Goal: Task Accomplishment & Management: Complete application form

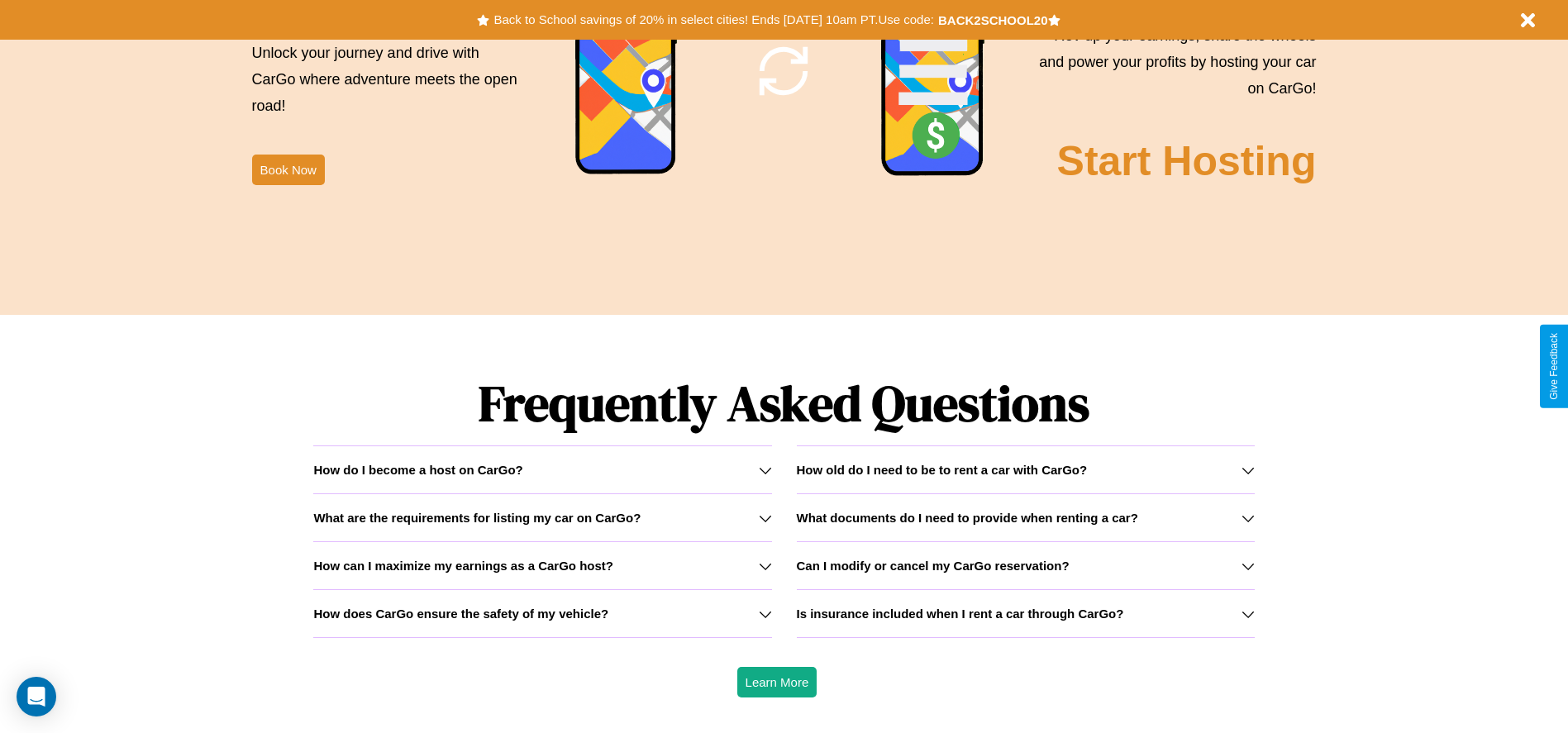
scroll to position [2371, 0]
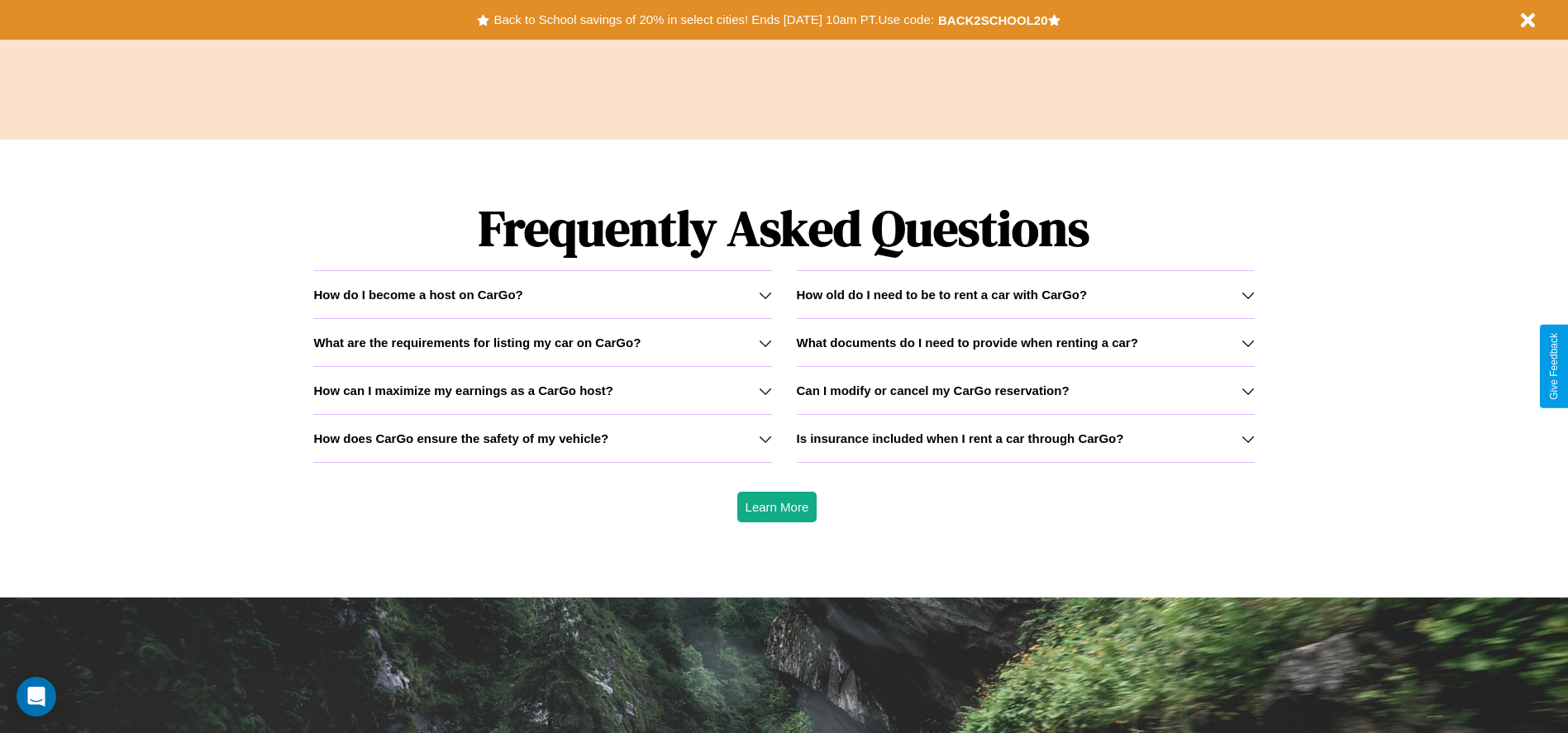
click at [765, 438] on icon at bounding box center [766, 438] width 13 height 13
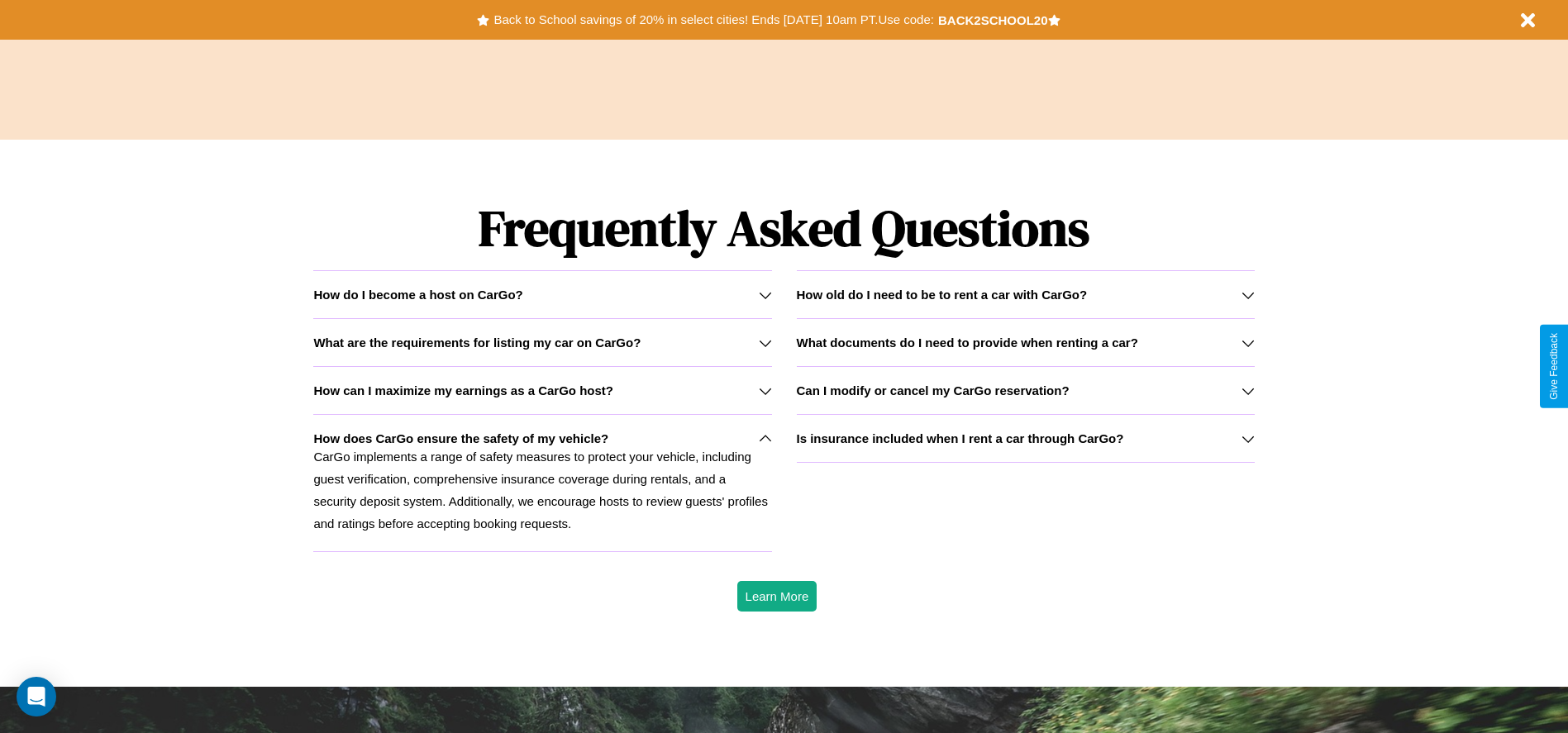
click at [1247, 438] on icon at bounding box center [1248, 438] width 13 height 13
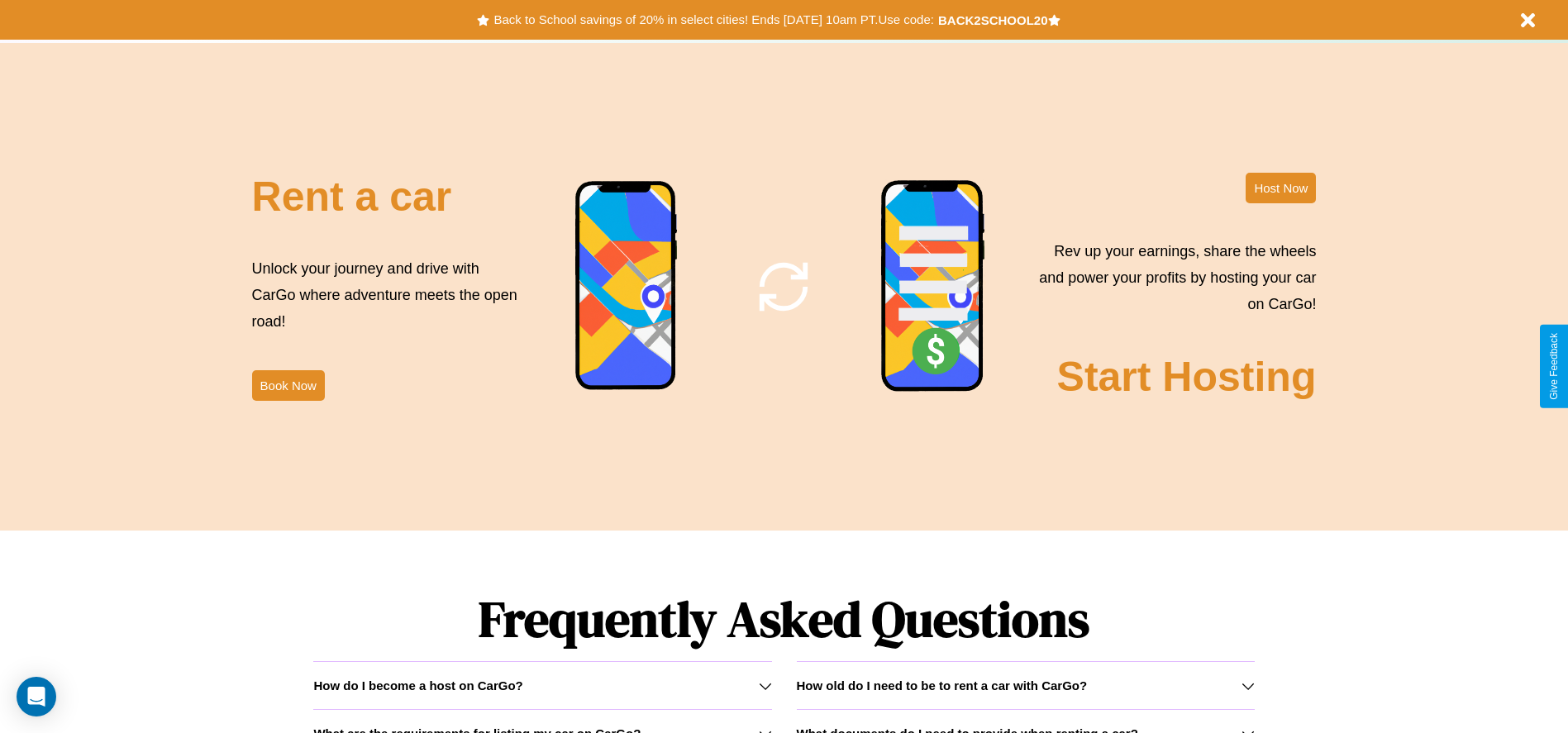
scroll to position [0, 0]
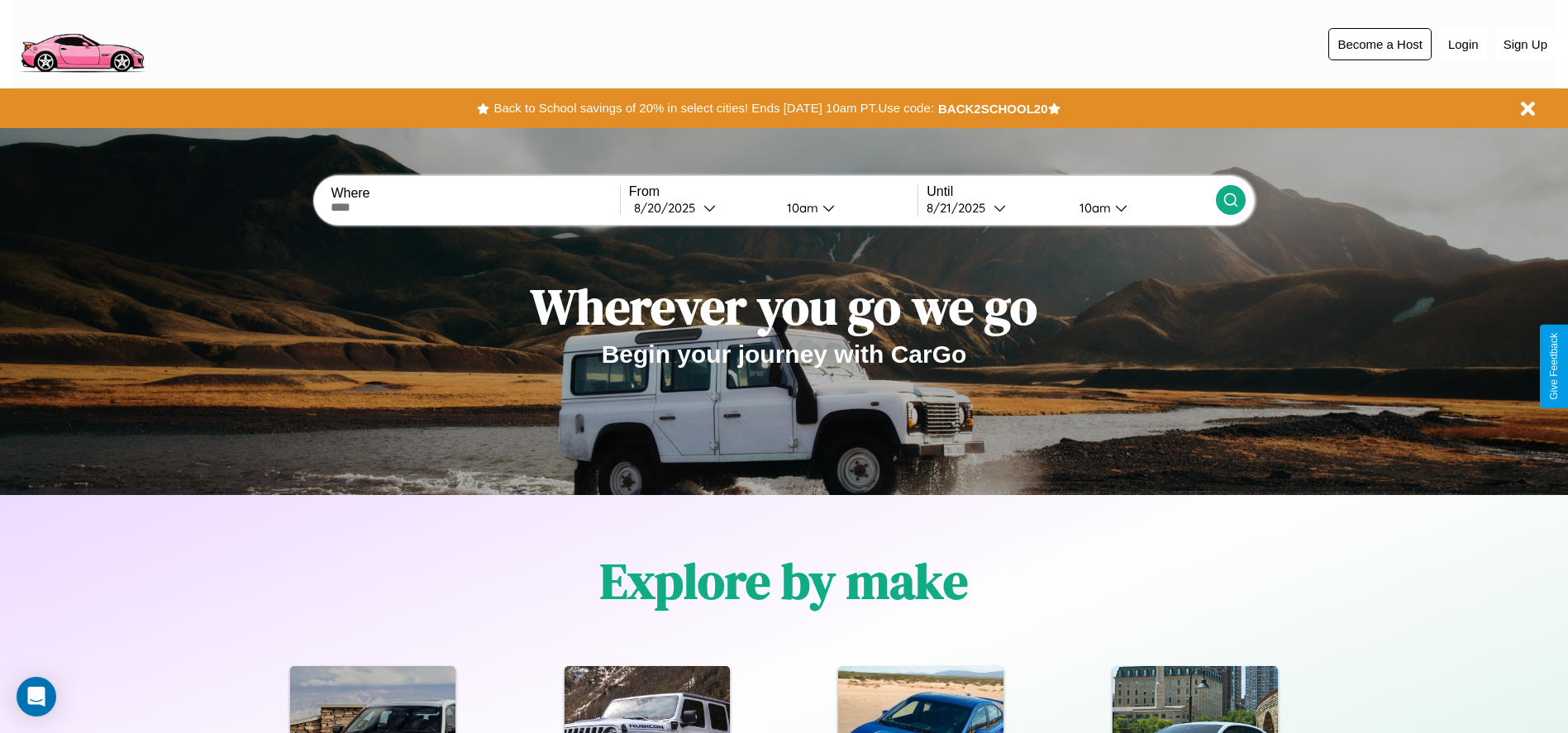
click at [1379, 44] on button "Become a Host" at bounding box center [1380, 44] width 103 height 32
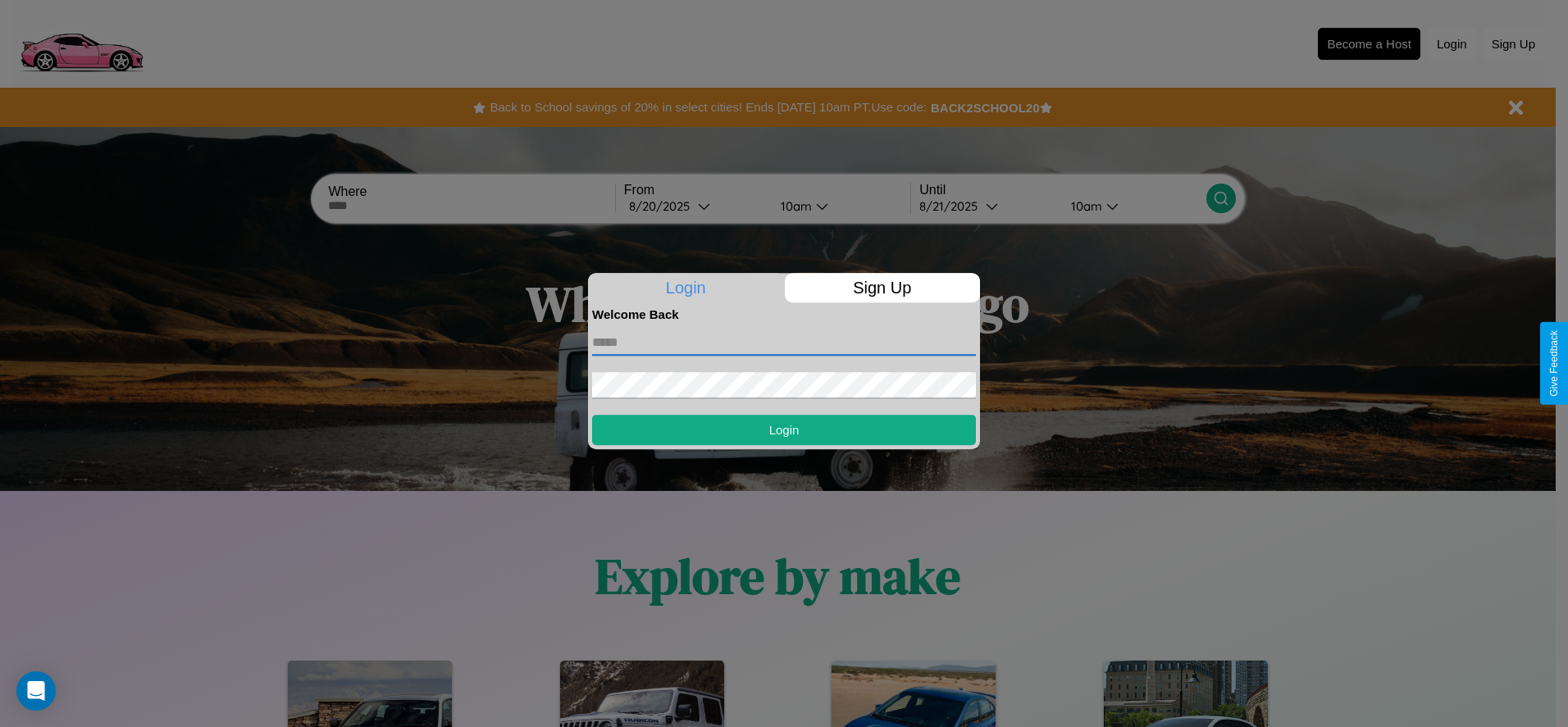
click at [784, 342] on input "text" at bounding box center [784, 342] width 384 height 26
type input "**********"
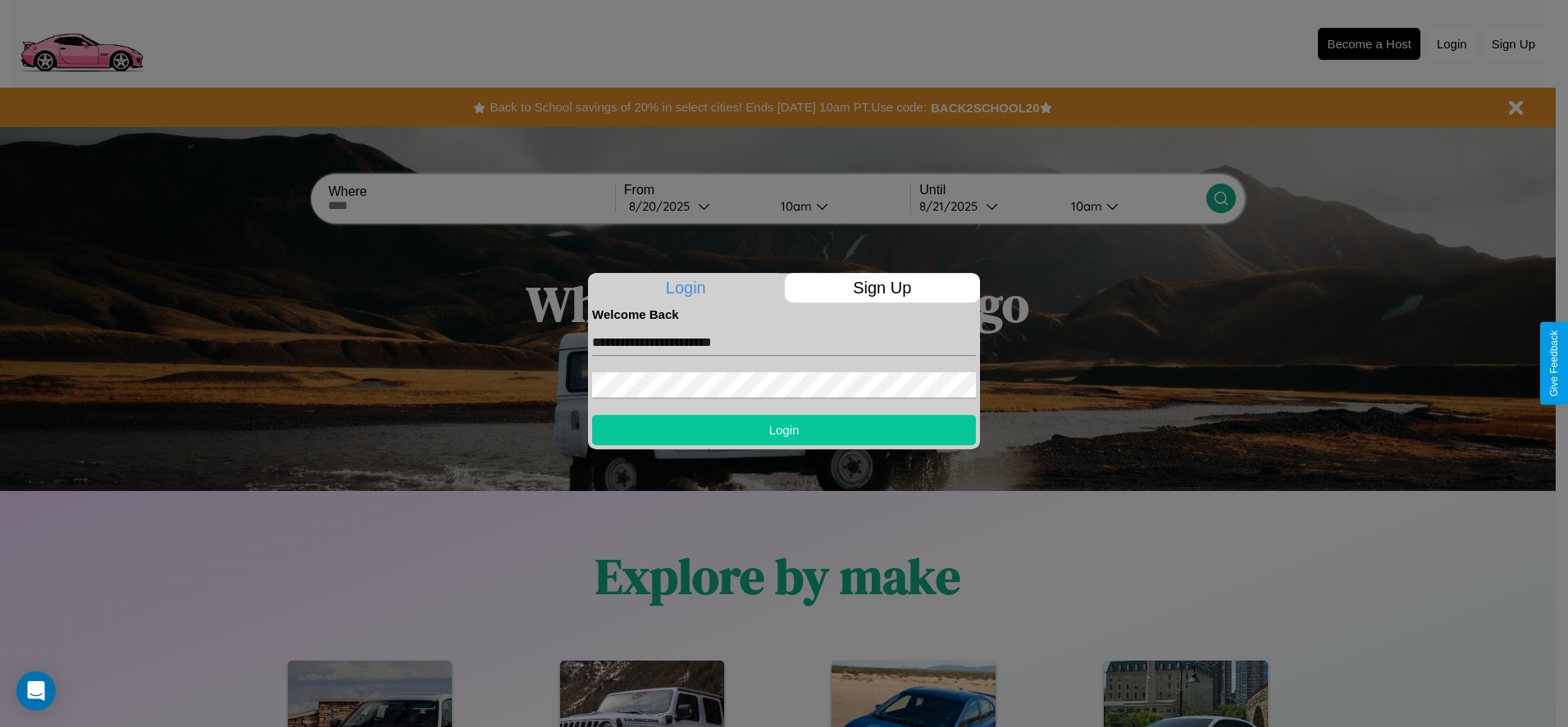
click at [784, 429] on button "Login" at bounding box center [784, 429] width 384 height 31
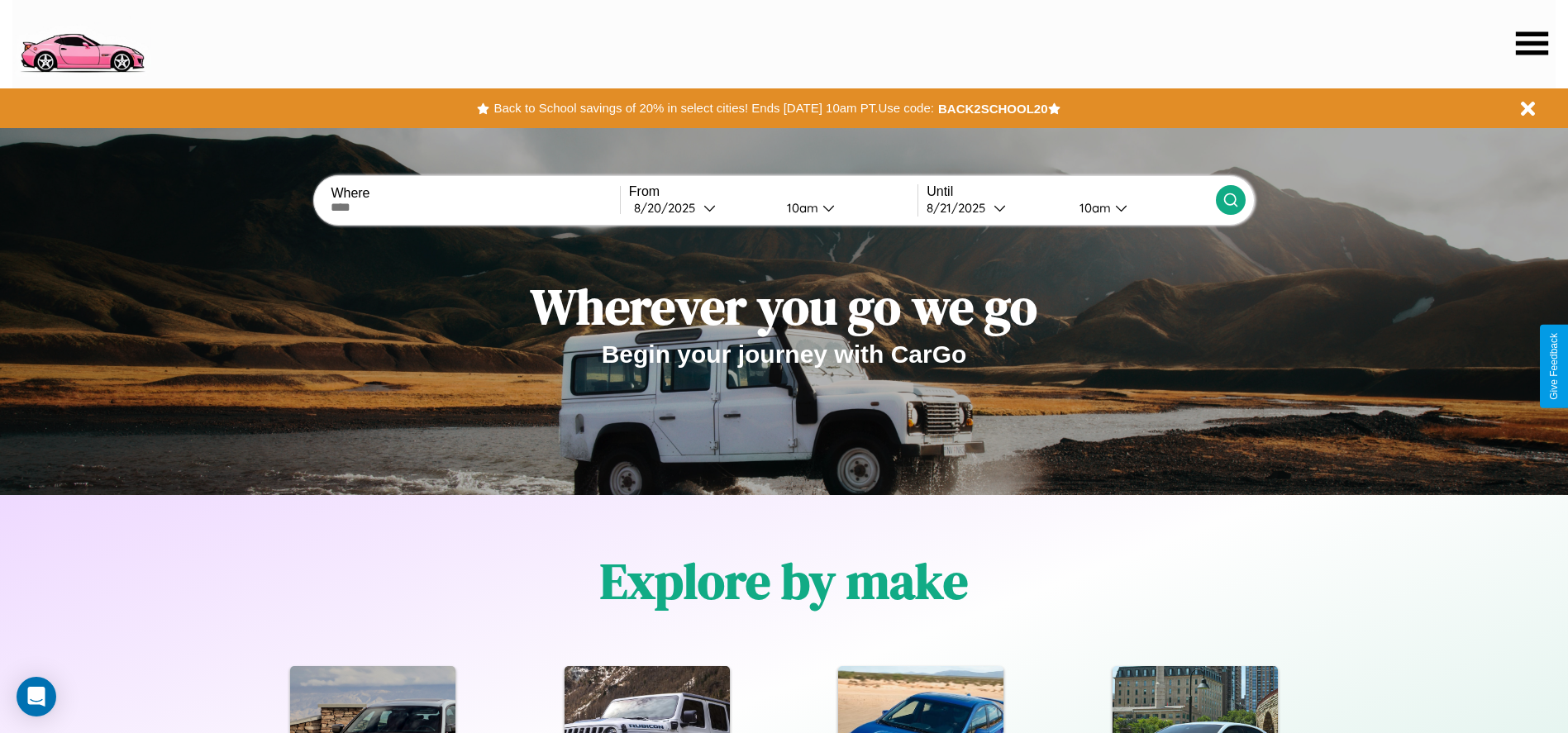
click at [1532, 43] on icon at bounding box center [1532, 43] width 32 height 23
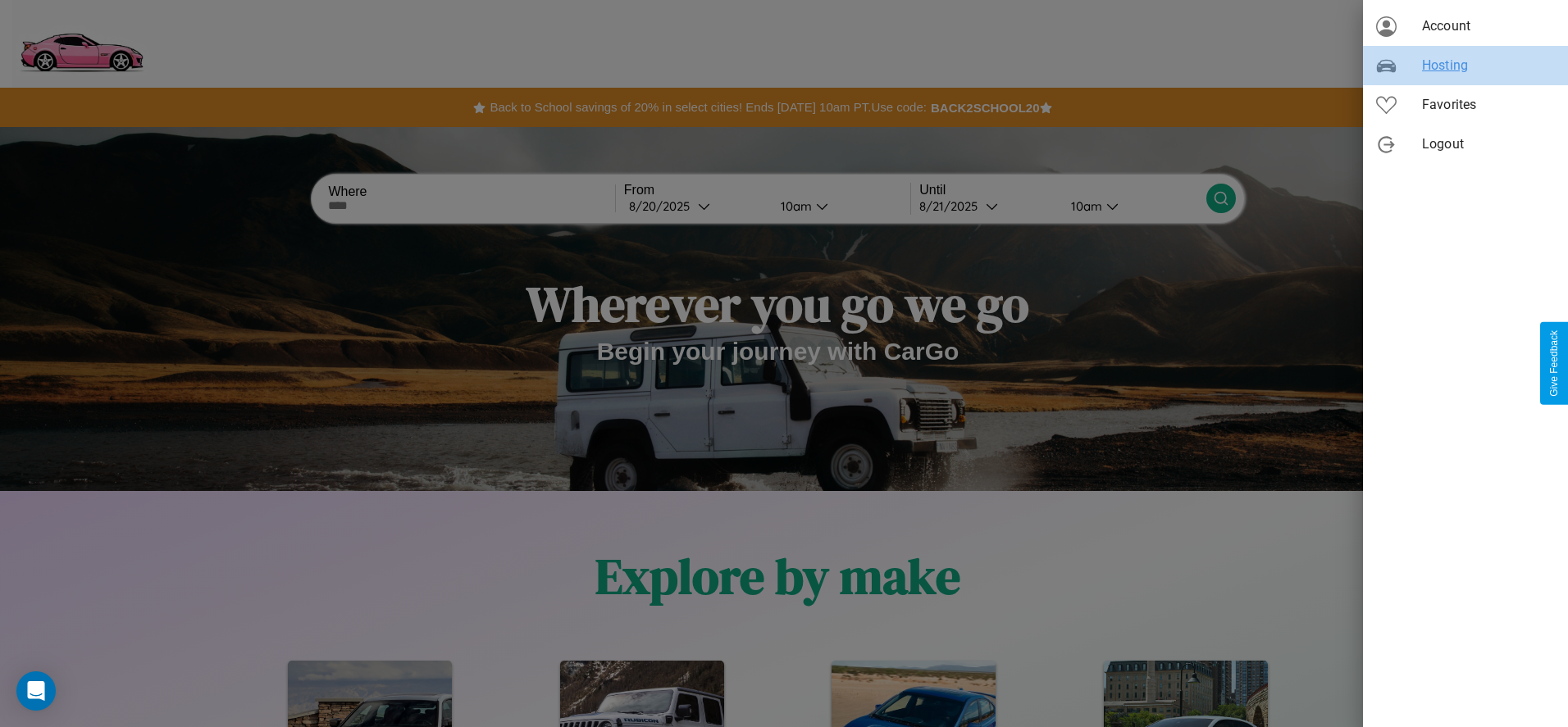
click at [1466, 66] on span "Hosting" at bounding box center [1488, 65] width 133 height 19
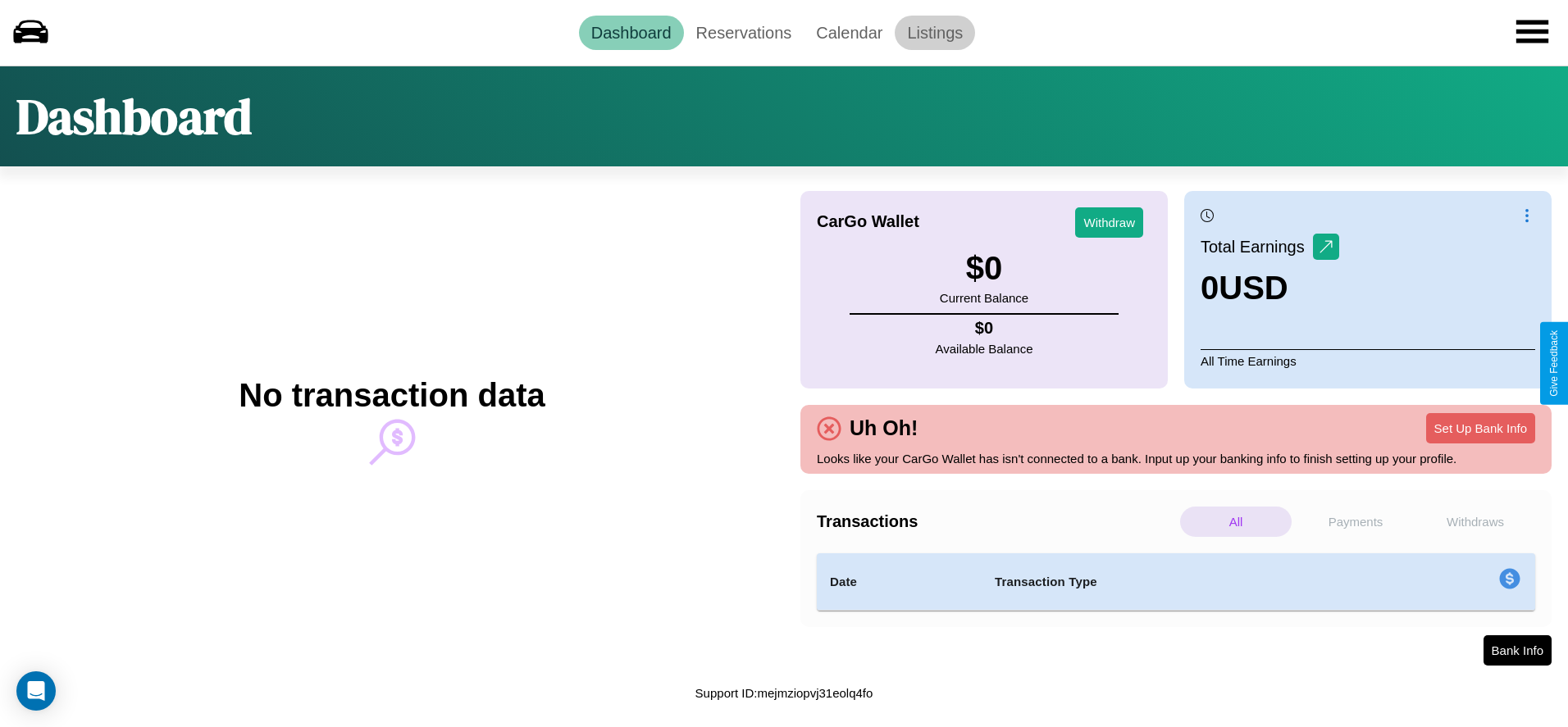
click at [935, 32] on link "Listings" at bounding box center [934, 32] width 81 height 34
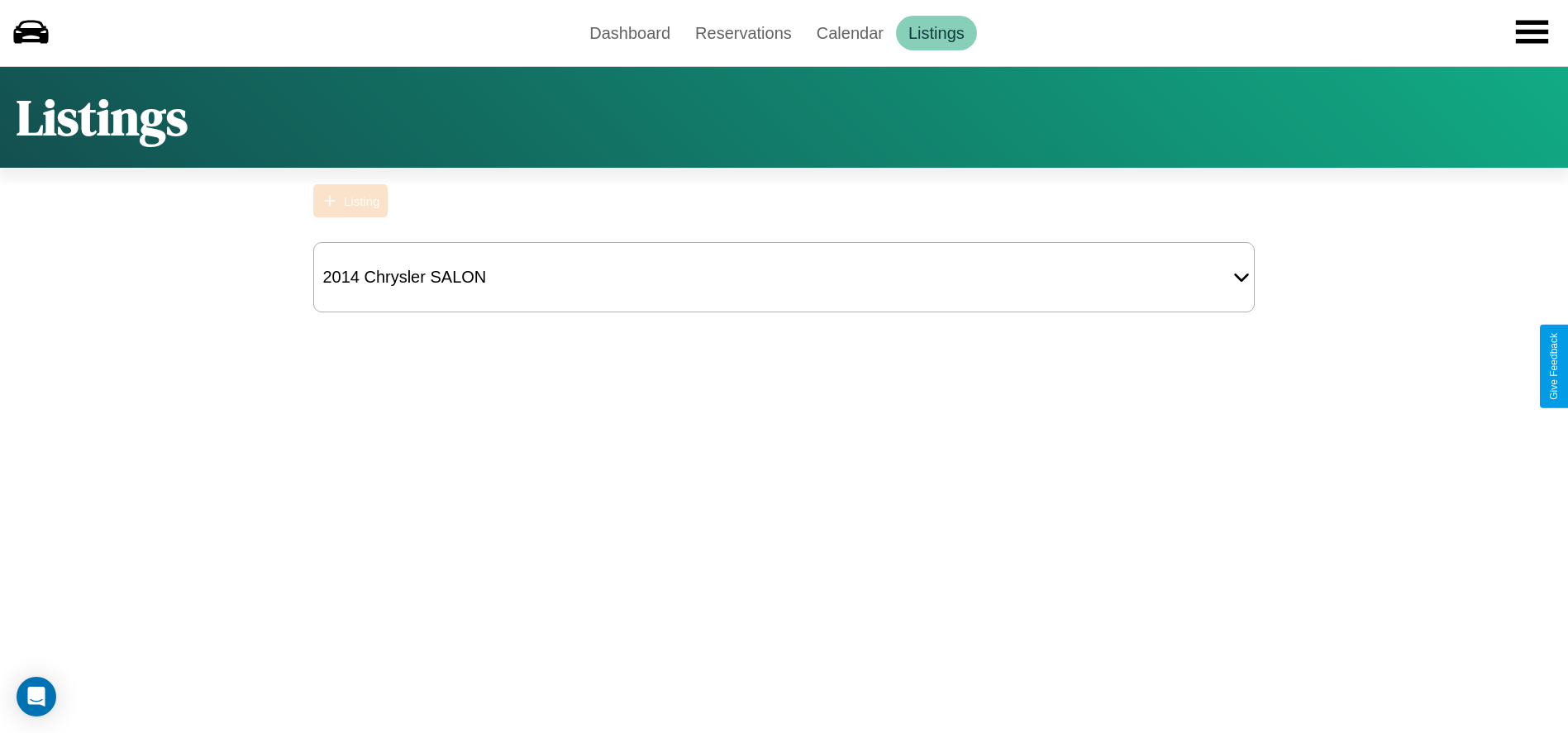
click at [351, 201] on div "Listing" at bounding box center [362, 201] width 36 height 14
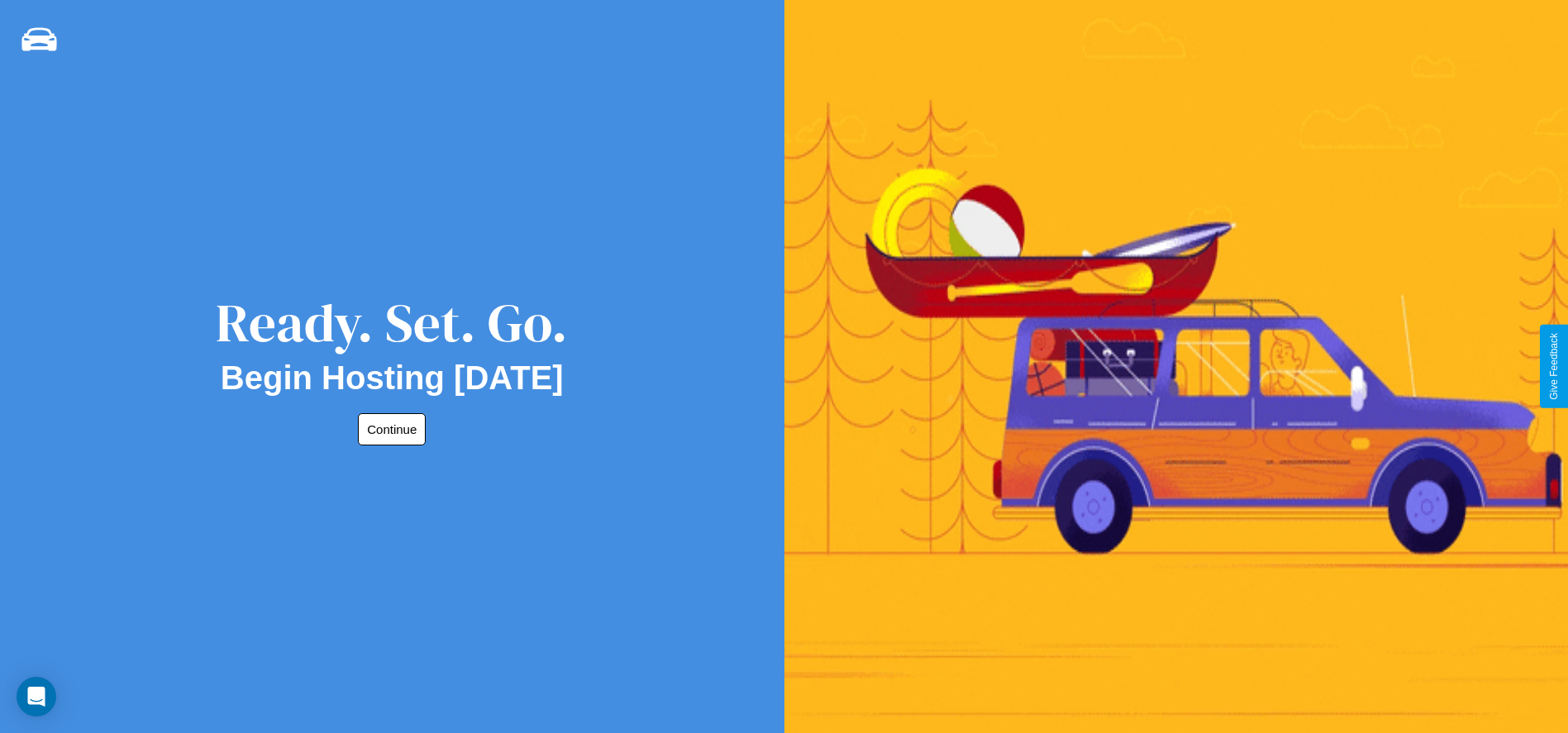
click at [388, 429] on button "Continue" at bounding box center [392, 429] width 67 height 32
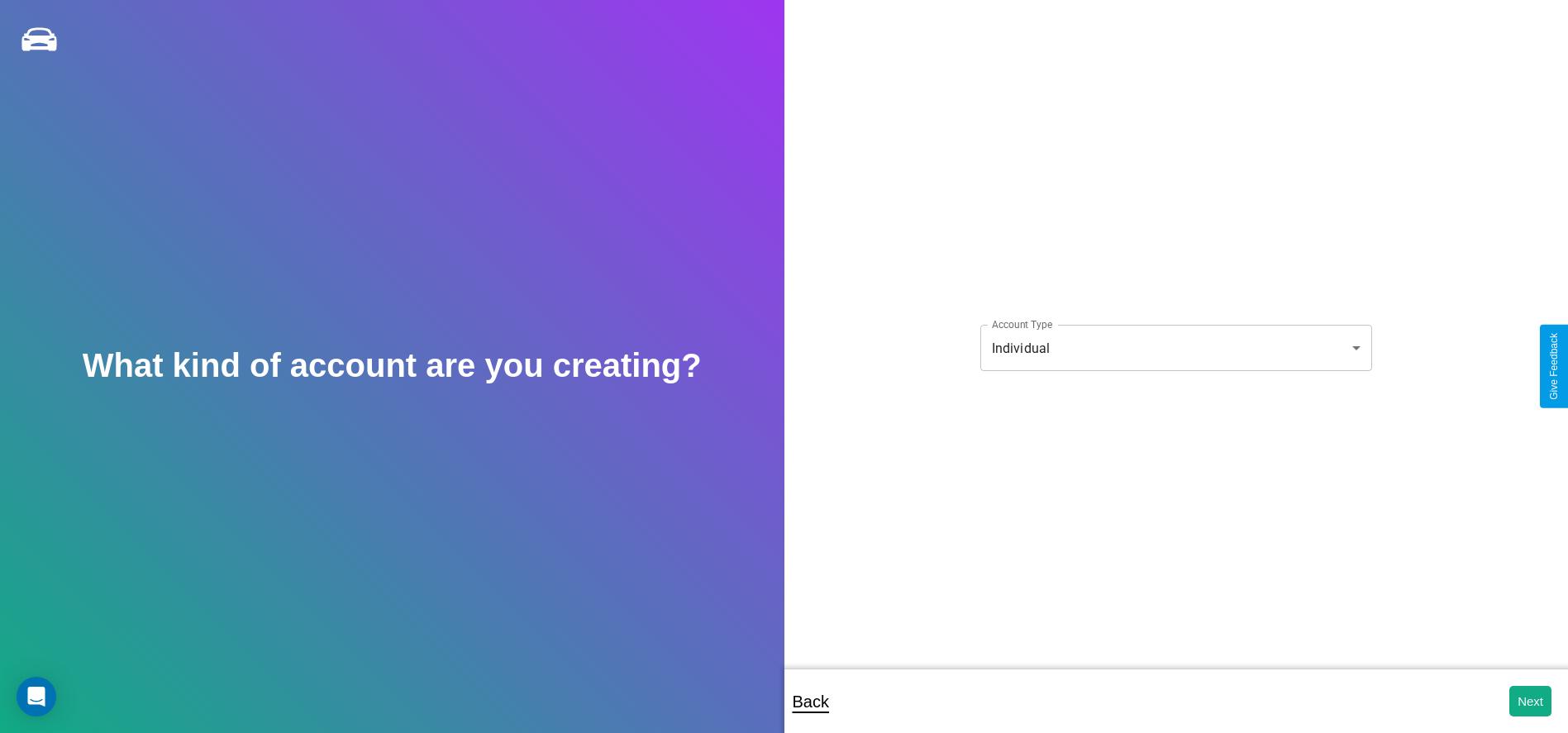
click at [1175, 348] on body "**********" at bounding box center [784, 378] width 1568 height 755
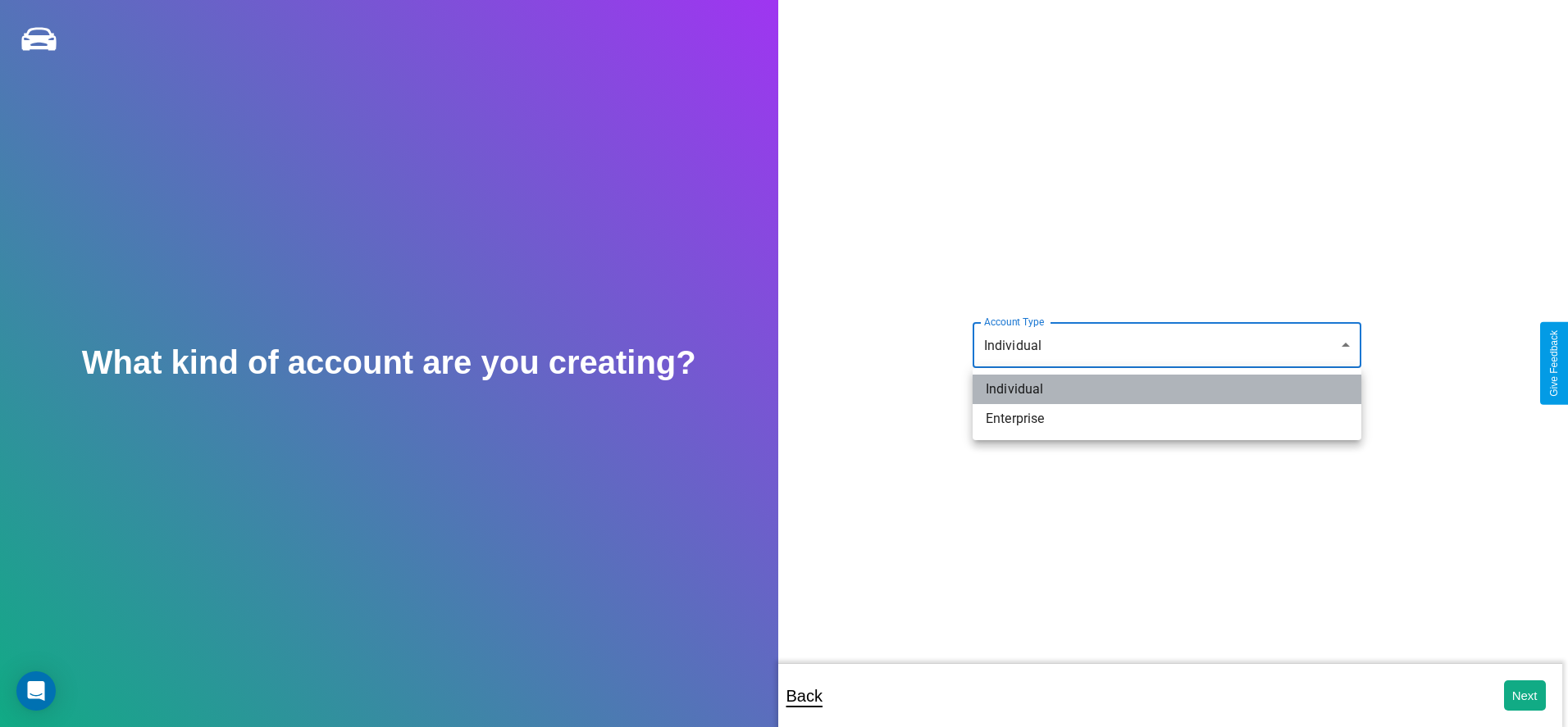
click at [1167, 389] on li "Individual" at bounding box center [1166, 389] width 389 height 30
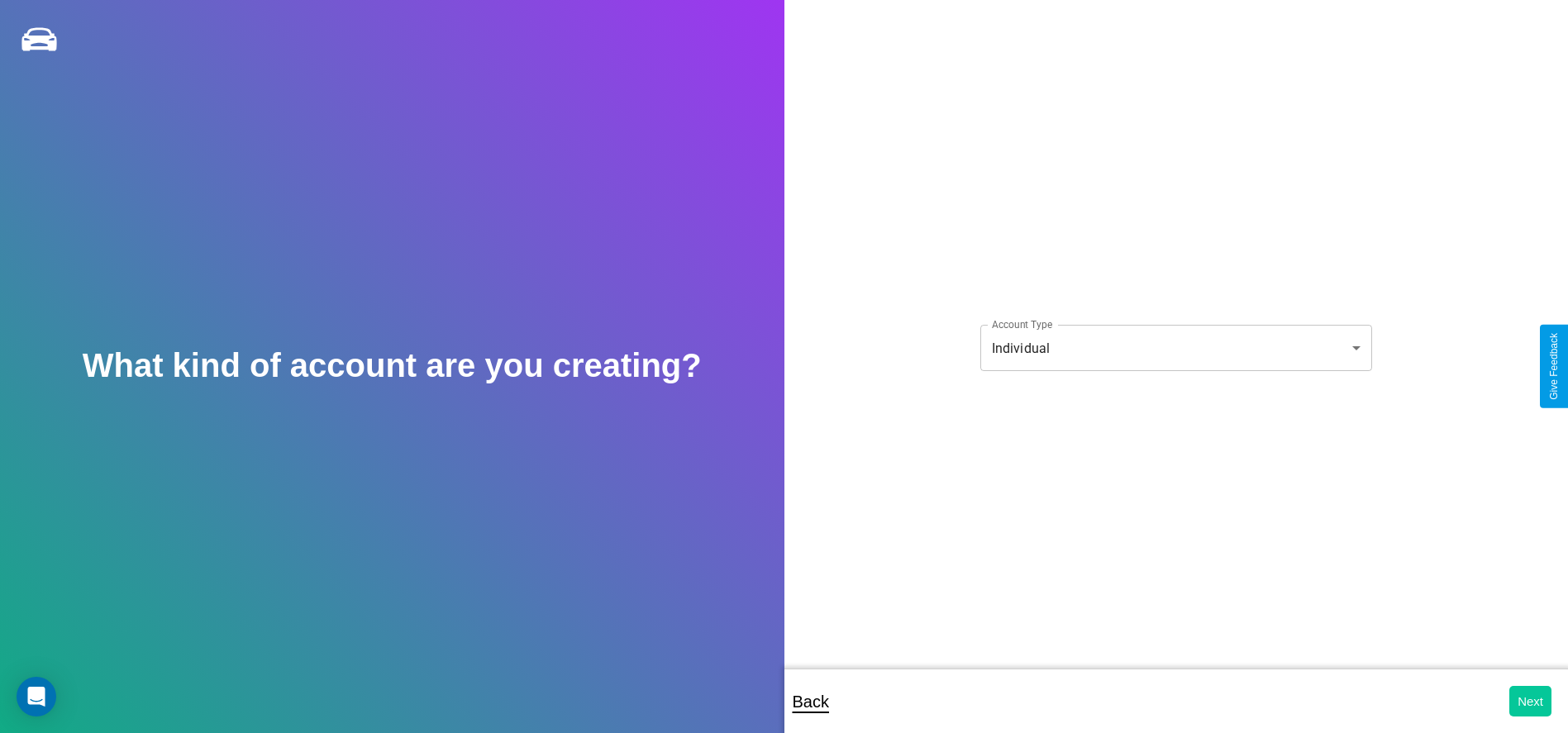
click at [1530, 701] on button "Next" at bounding box center [1530, 701] width 42 height 31
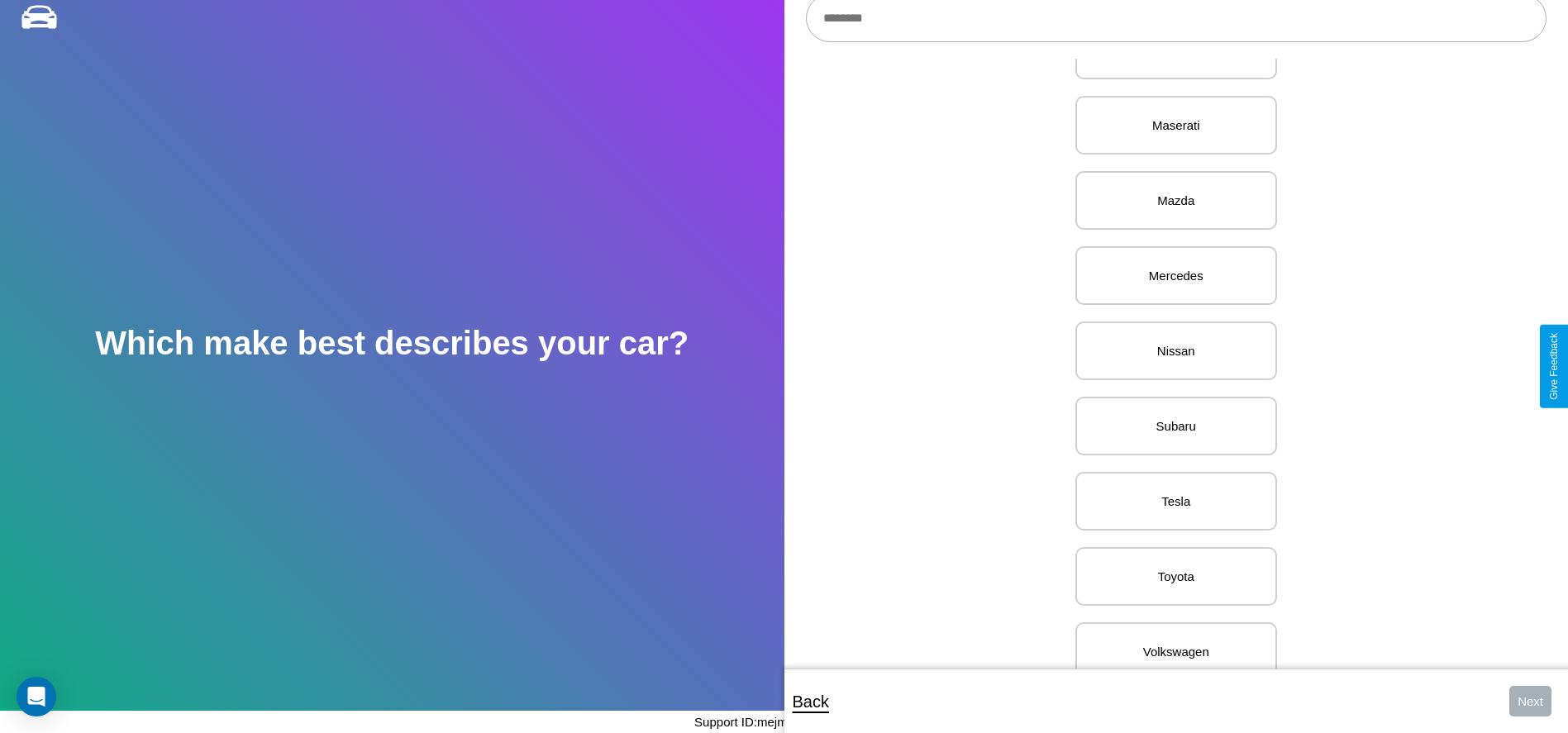
scroll to position [2058, 0]
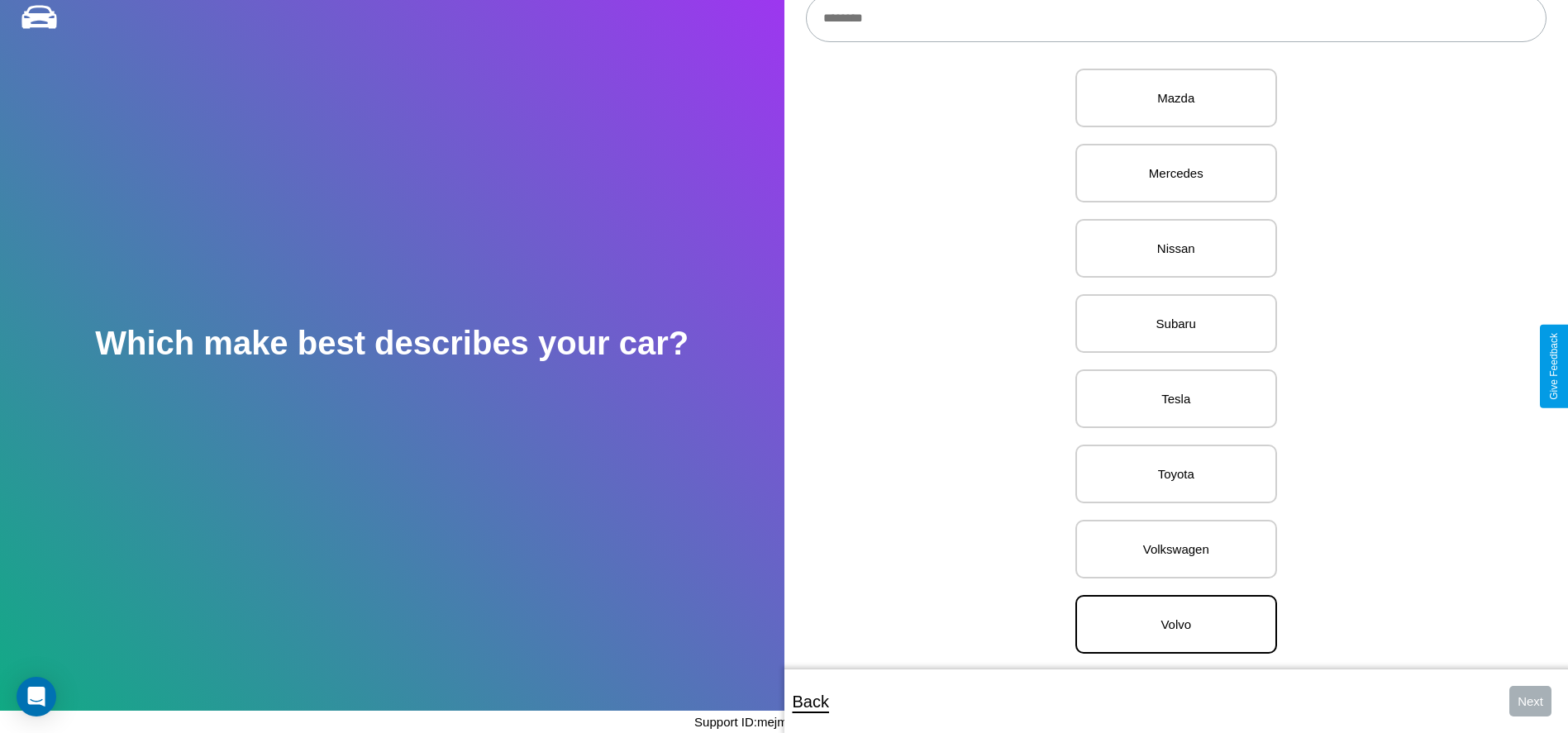
click at [1170, 613] on p "Volvo" at bounding box center [1176, 625] width 165 height 22
click at [1530, 701] on button "Next" at bounding box center [1530, 701] width 42 height 31
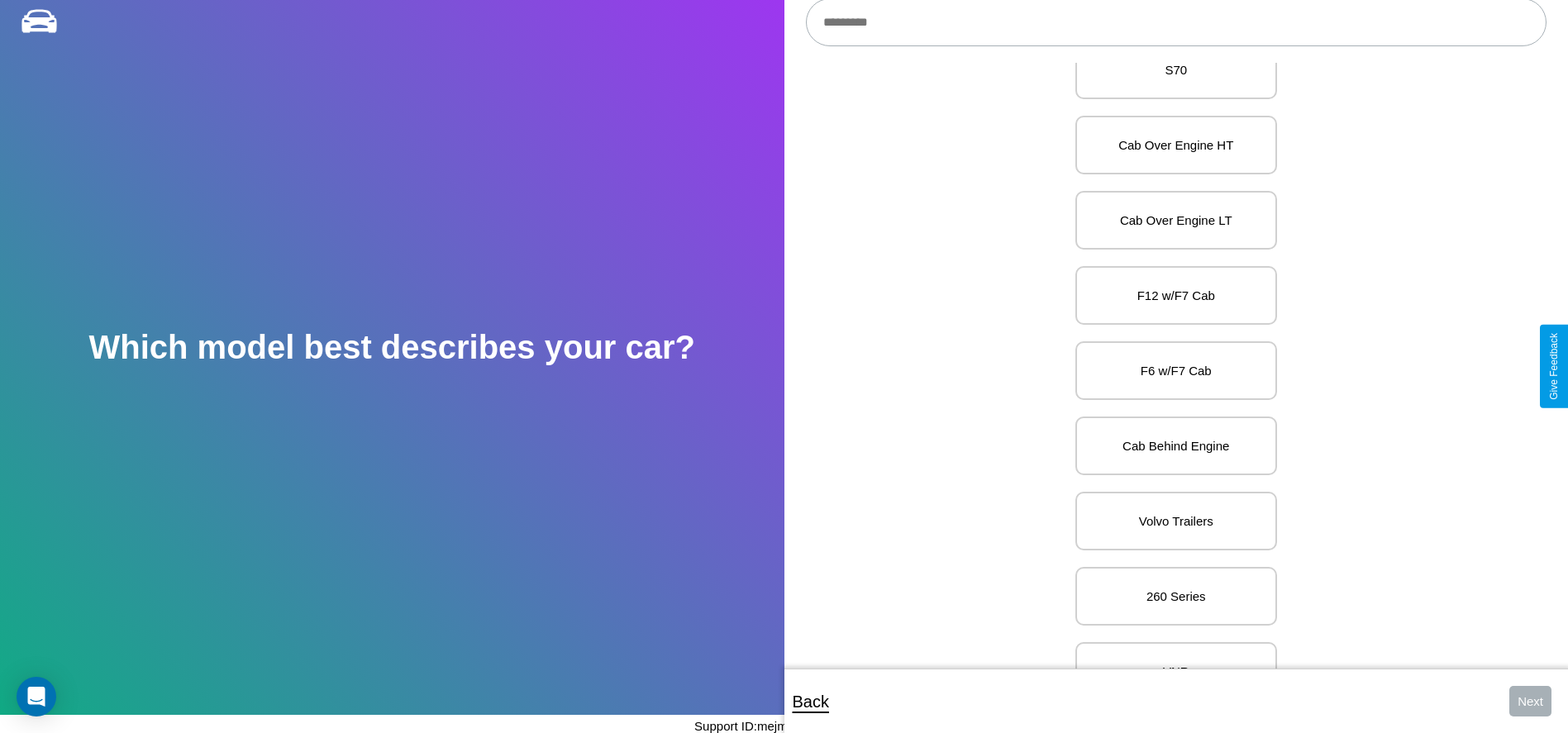
scroll to position [4489, 0]
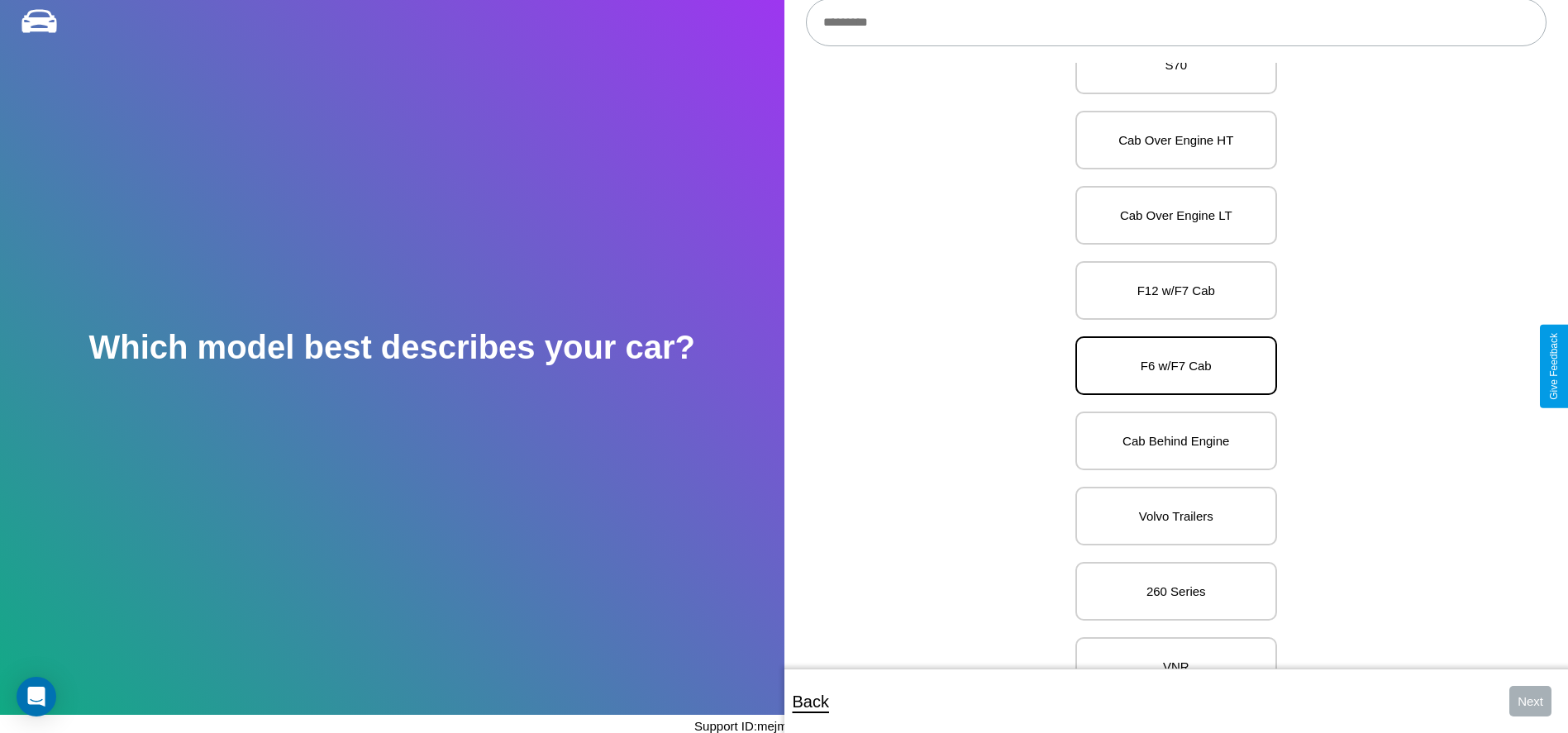
click at [1170, 366] on p "F6 w/F7 Cab" at bounding box center [1176, 366] width 165 height 22
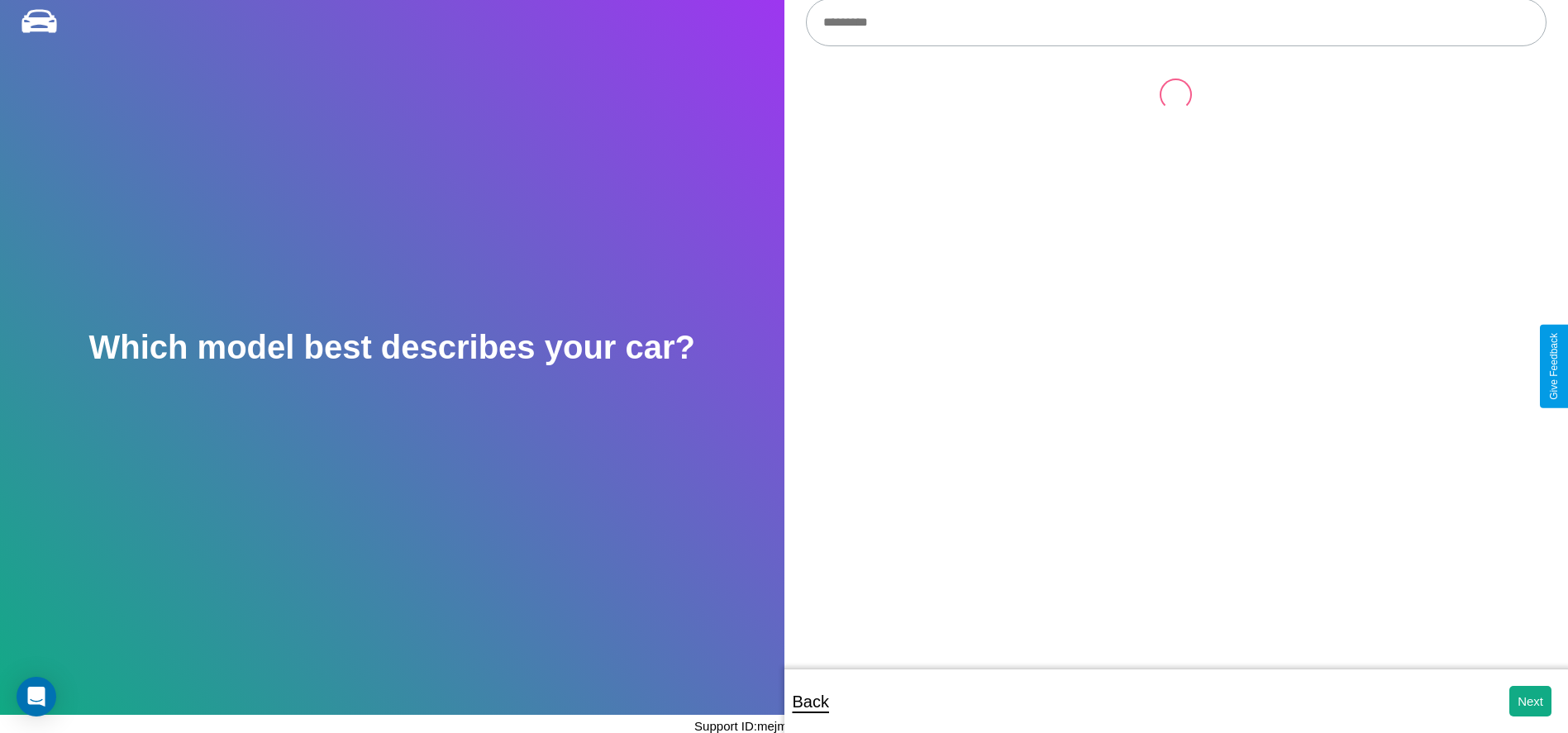
scroll to position [0, 0]
click at [1530, 701] on button "Next" at bounding box center [1530, 701] width 42 height 31
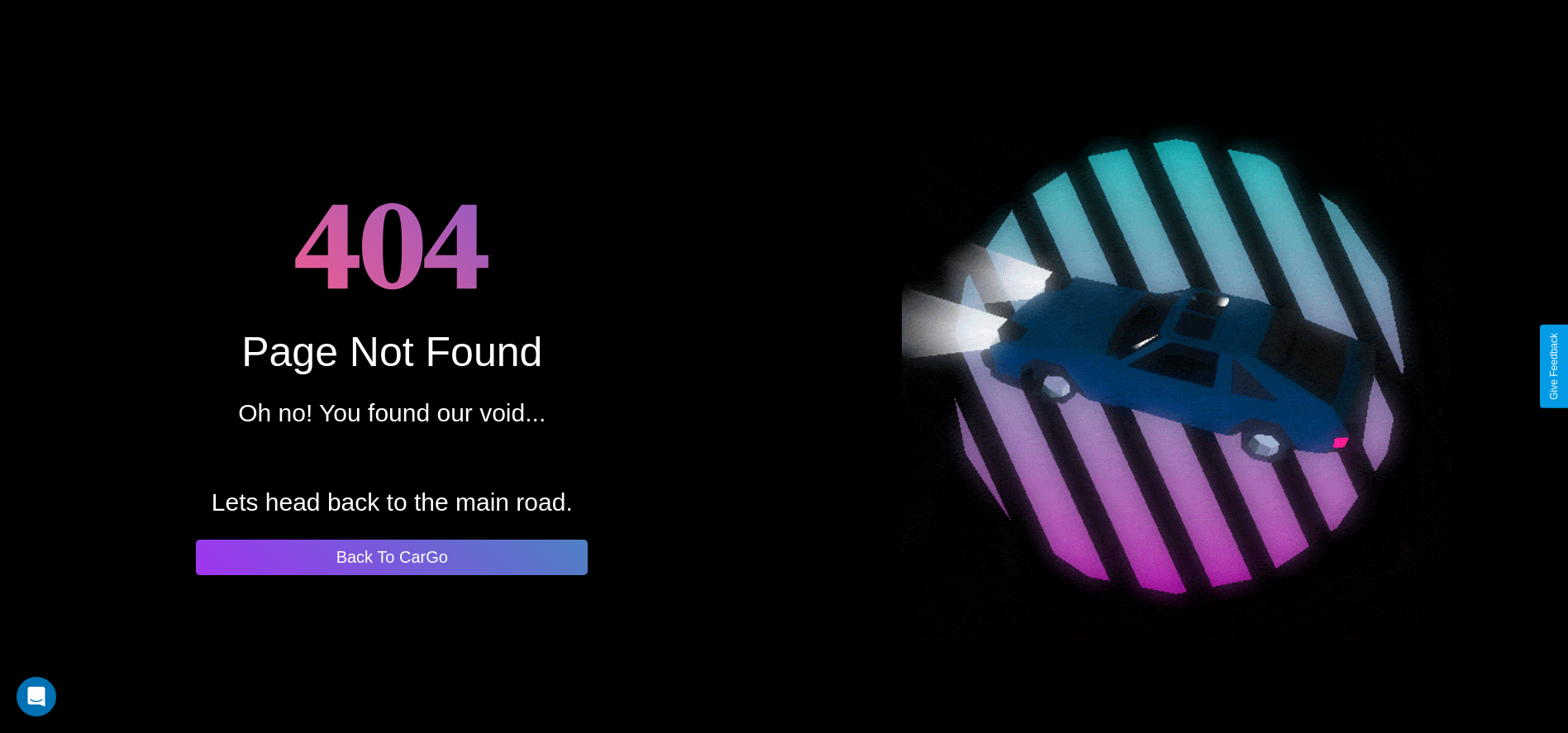
click at [392, 557] on button "Back To CarGo" at bounding box center [392, 557] width 392 height 36
